Goal: Task Accomplishment & Management: Use online tool/utility

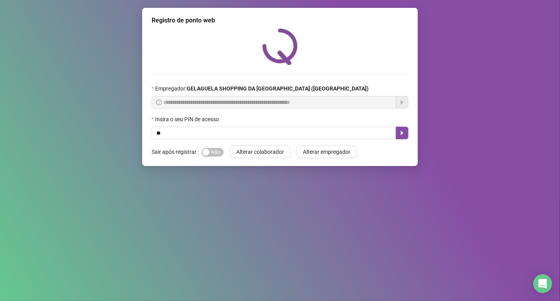
type input "*"
type input "*****"
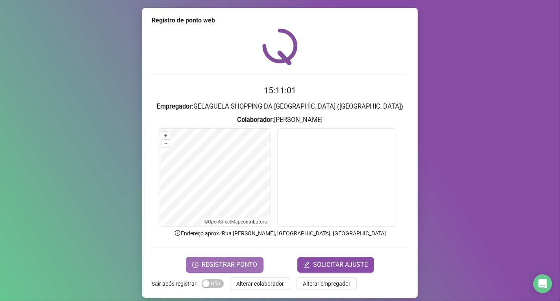
click at [222, 263] on span "REGISTRAR PONTO" at bounding box center [230, 264] width 56 height 9
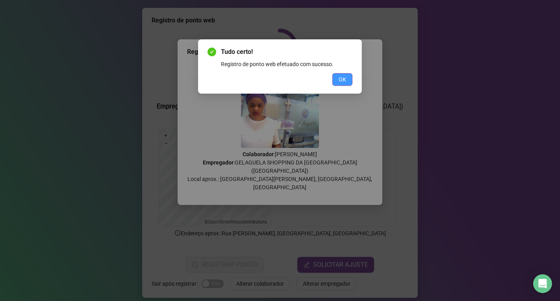
click at [348, 75] on button "OK" at bounding box center [342, 79] width 20 height 13
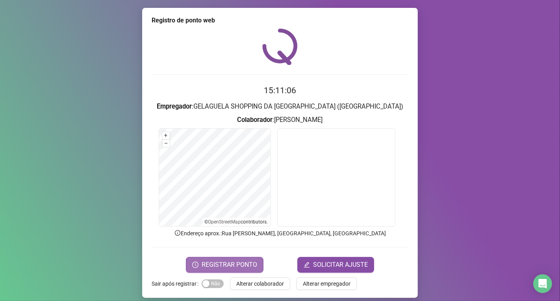
click at [228, 263] on span "REGISTRAR PONTO" at bounding box center [230, 264] width 56 height 9
click at [228, 263] on body "Página inicial Registrar ponto Espelho de ponto Meus registros Minhas solicitaç…" at bounding box center [280, 150] width 560 height 301
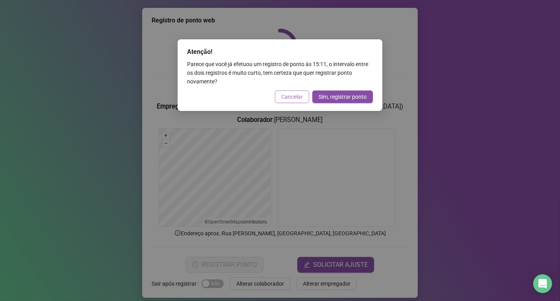
click at [293, 97] on span "Cancelar" at bounding box center [292, 97] width 22 height 9
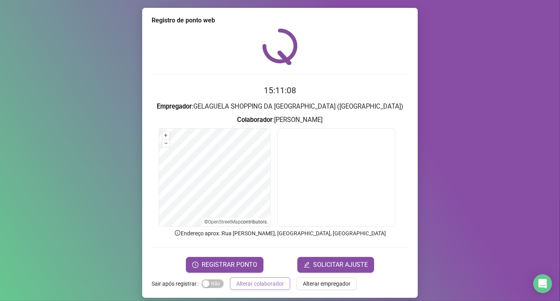
click at [270, 284] on span "Alterar colaborador" at bounding box center [260, 283] width 48 height 9
click at [270, 284] on div "Registro de ponto web 15:11:08 Empregador : GELAGUELA SHOPPING DA [GEOGRAPHIC_D…" at bounding box center [280, 150] width 560 height 301
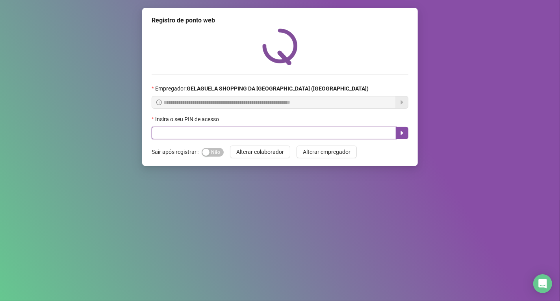
click at [268, 138] on input "text" at bounding box center [274, 133] width 244 height 13
type input "*****"
click at [400, 139] on button "button" at bounding box center [402, 133] width 13 height 13
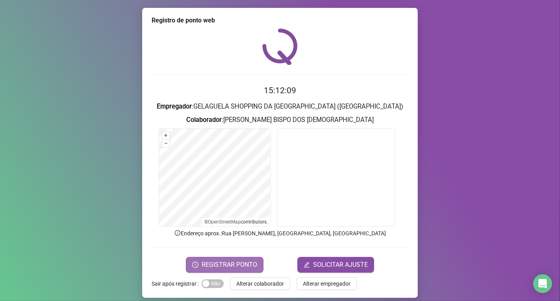
click at [244, 260] on span "REGISTRAR PONTO" at bounding box center [230, 264] width 56 height 9
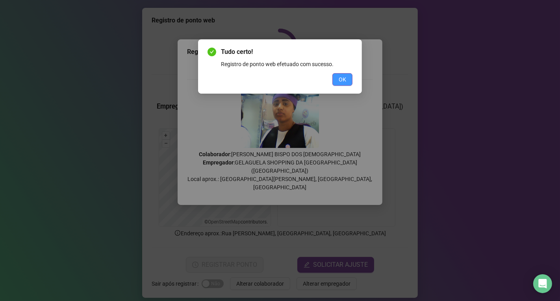
click at [346, 81] on button "OK" at bounding box center [342, 79] width 20 height 13
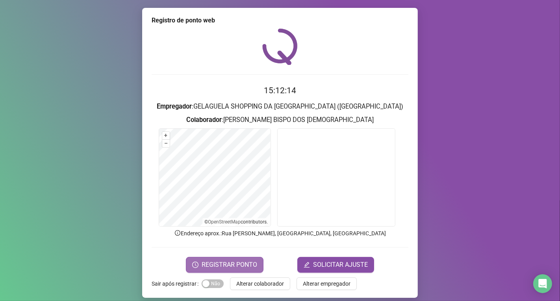
click at [241, 264] on span "REGISTRAR PONTO" at bounding box center [230, 264] width 56 height 9
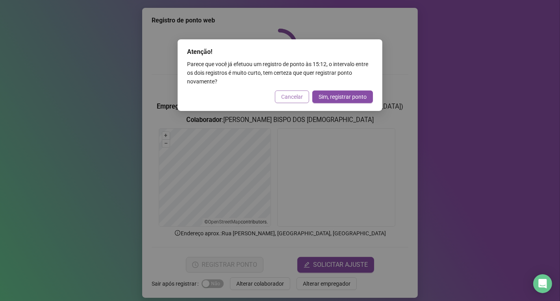
click at [288, 95] on span "Cancelar" at bounding box center [292, 97] width 22 height 9
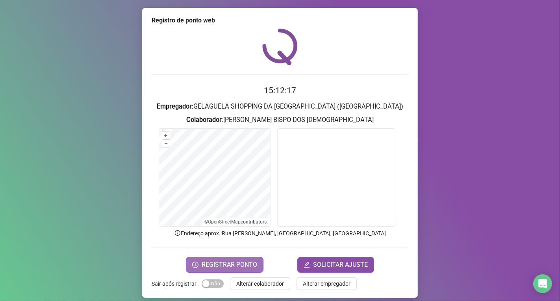
click at [243, 268] on span "REGISTRAR PONTO" at bounding box center [230, 264] width 56 height 9
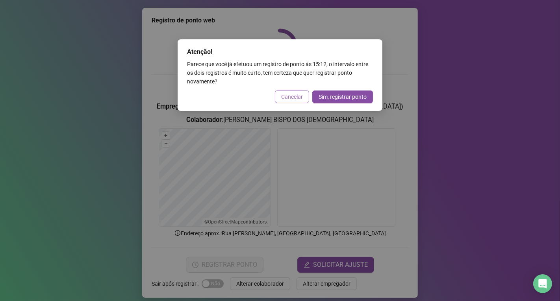
click at [287, 97] on span "Cancelar" at bounding box center [292, 97] width 22 height 9
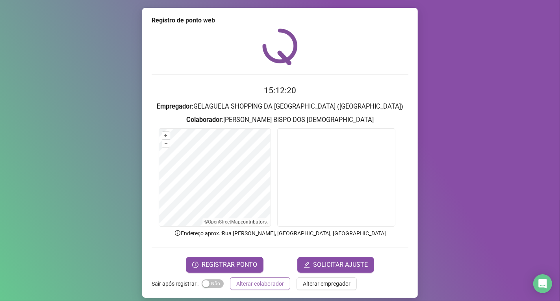
click at [276, 287] on span "Alterar colaborador" at bounding box center [260, 283] width 48 height 9
